Goal: Transaction & Acquisition: Subscribe to service/newsletter

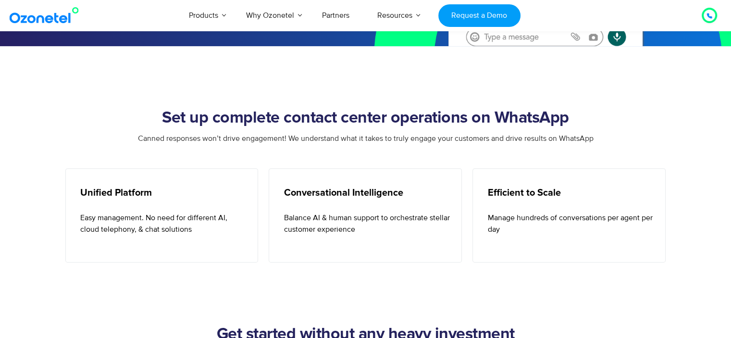
scroll to position [330, 0]
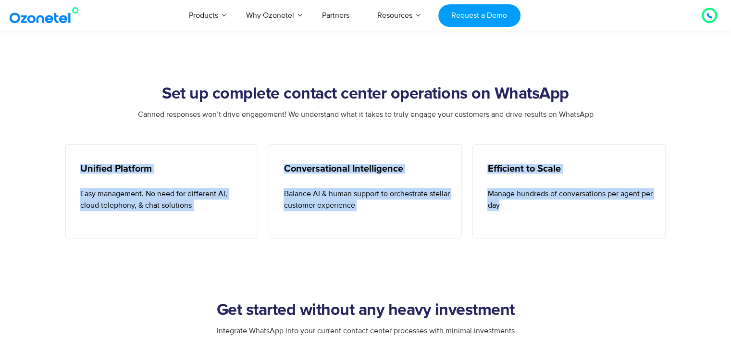
drag, startPoint x: 77, startPoint y: 174, endPoint x: 559, endPoint y: 204, distance: 483.2
click at [559, 204] on div "Unified Platform Easy management. No need for different AI, cloud telephony, & …" at bounding box center [365, 191] width 611 height 94
click at [559, 204] on p "Manage hundreds of conversations per agent per day" at bounding box center [570, 199] width 166 height 23
drag, startPoint x: 559, startPoint y: 204, endPoint x: 67, endPoint y: 167, distance: 493.8
click at [67, 167] on div "Unified Platform Easy management. No need for different AI, cloud telephony, & …" at bounding box center [365, 191] width 611 height 94
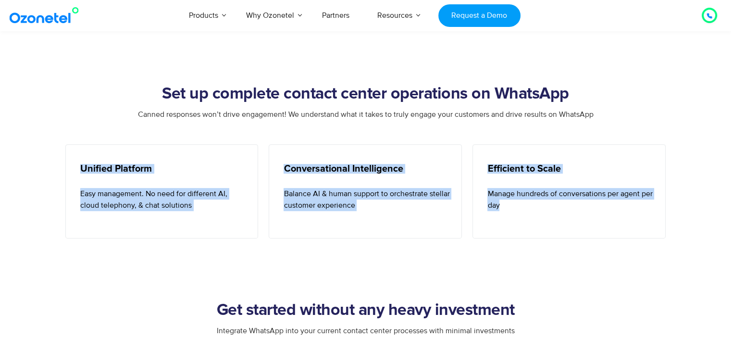
click at [67, 167] on div "Unified Platform Easy management. No need for different AI, cloud telephony, & …" at bounding box center [161, 191] width 193 height 94
drag, startPoint x: 67, startPoint y: 167, endPoint x: 542, endPoint y: 210, distance: 477.6
click at [542, 210] on div "Unified Platform Easy management. No need for different AI, cloud telephony, & …" at bounding box center [365, 191] width 611 height 94
click at [542, 210] on p "Manage hundreds of conversations per agent per day" at bounding box center [570, 199] width 166 height 23
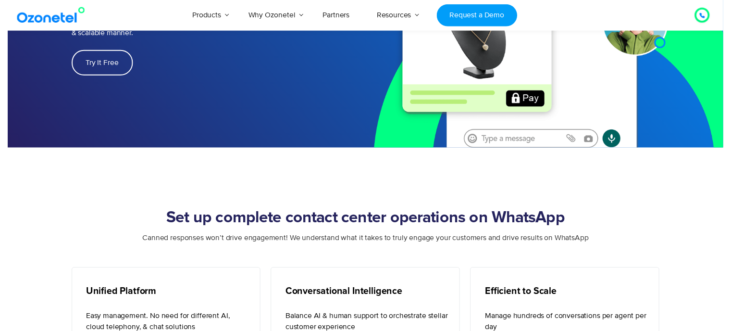
scroll to position [0, 0]
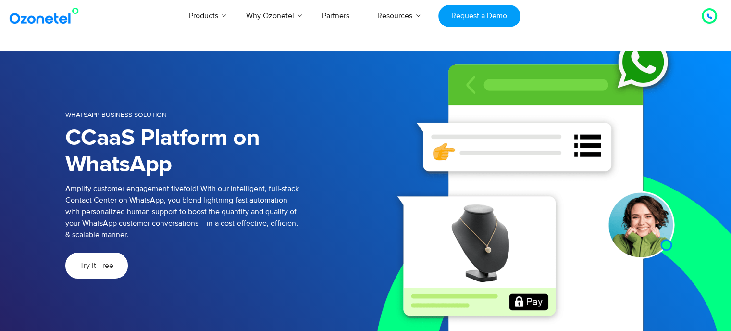
click at [79, 258] on link "Try It Free" at bounding box center [96, 265] width 62 height 26
